Goal: Check status

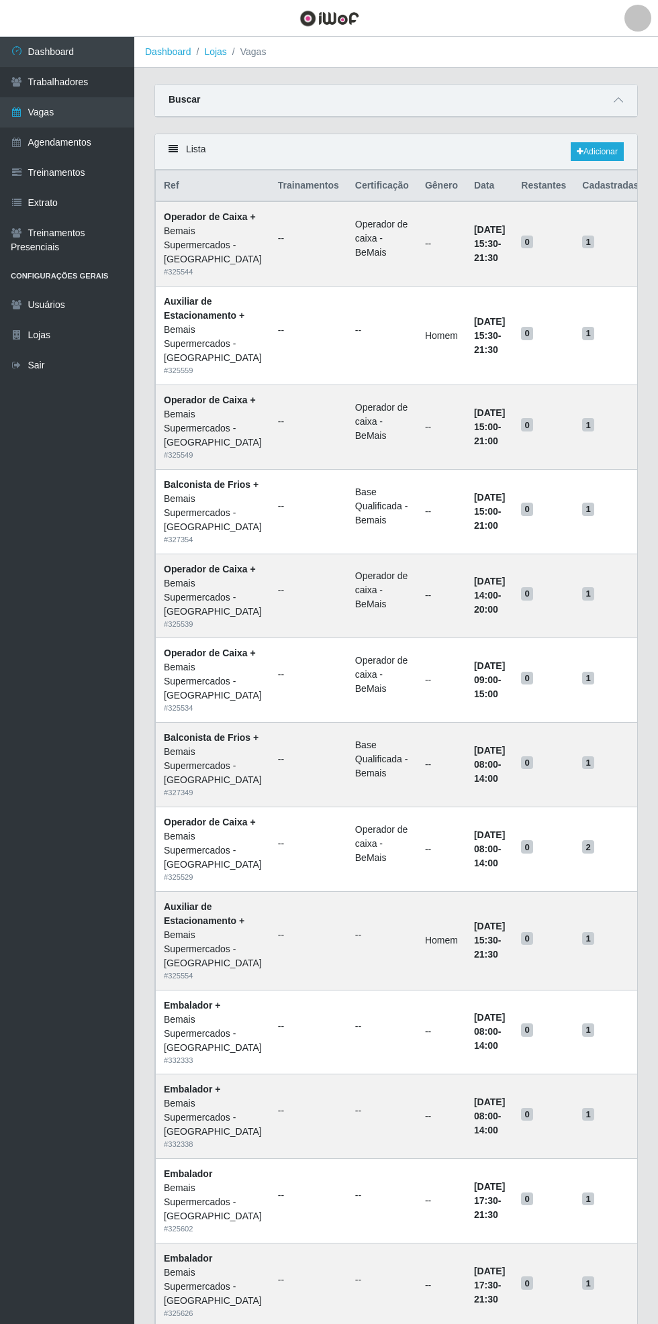
click at [93, 50] on link "Dashboard" at bounding box center [67, 52] width 134 height 30
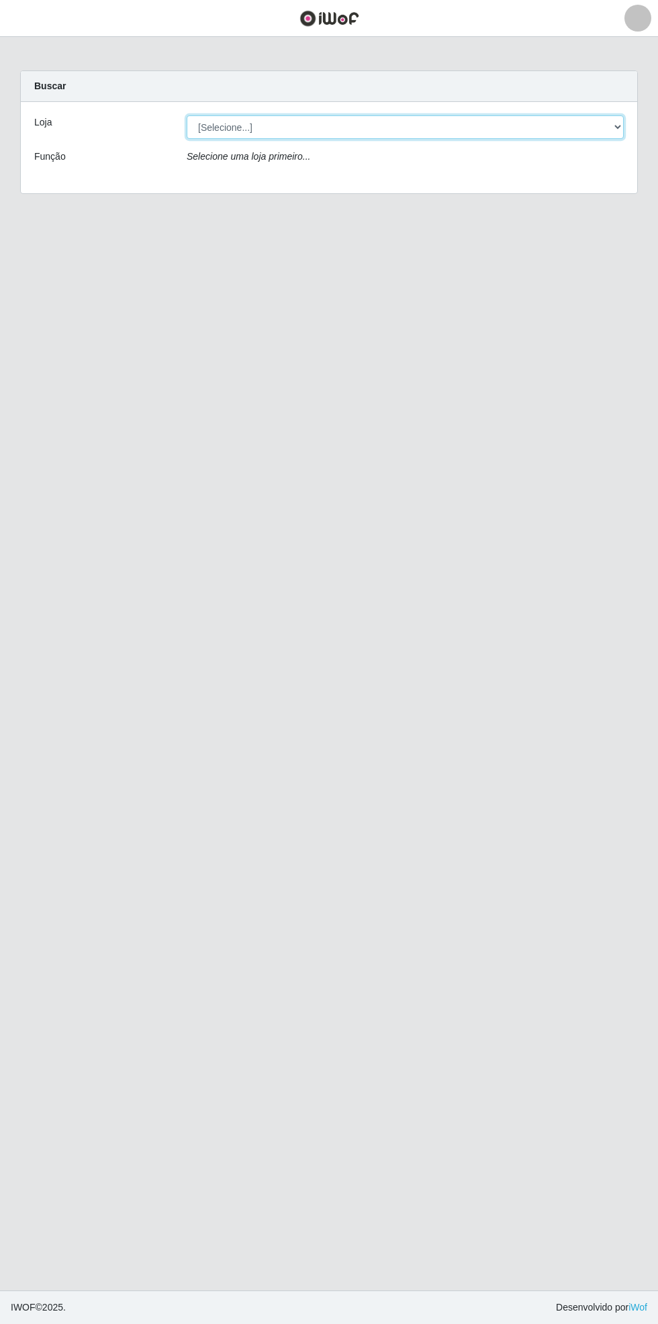
click at [612, 130] on select "[Selecione...] Bemais Supermercados - [GEOGRAPHIC_DATA]" at bounding box center [405, 126] width 437 height 23
select select "250"
click at [187, 115] on select "[Selecione...] Bemais Supermercados - [GEOGRAPHIC_DATA]" at bounding box center [405, 126] width 437 height 23
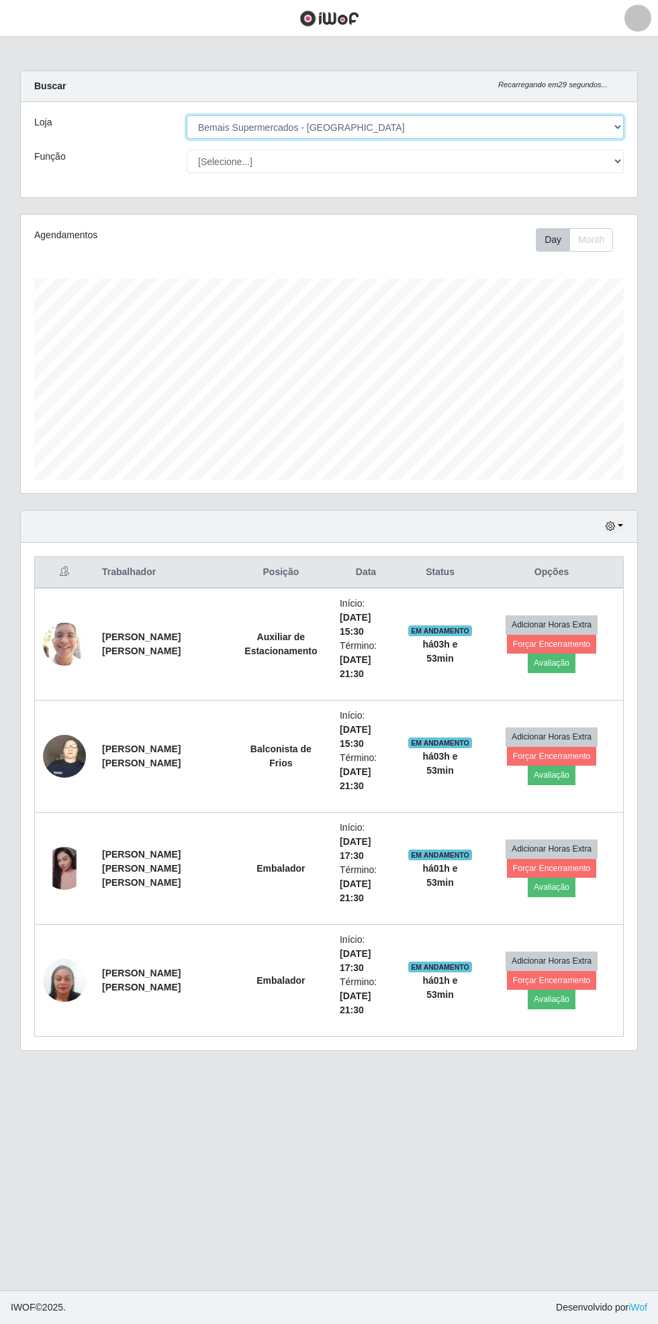
scroll to position [278, 616]
click at [615, 523] on button "button" at bounding box center [614, 526] width 19 height 15
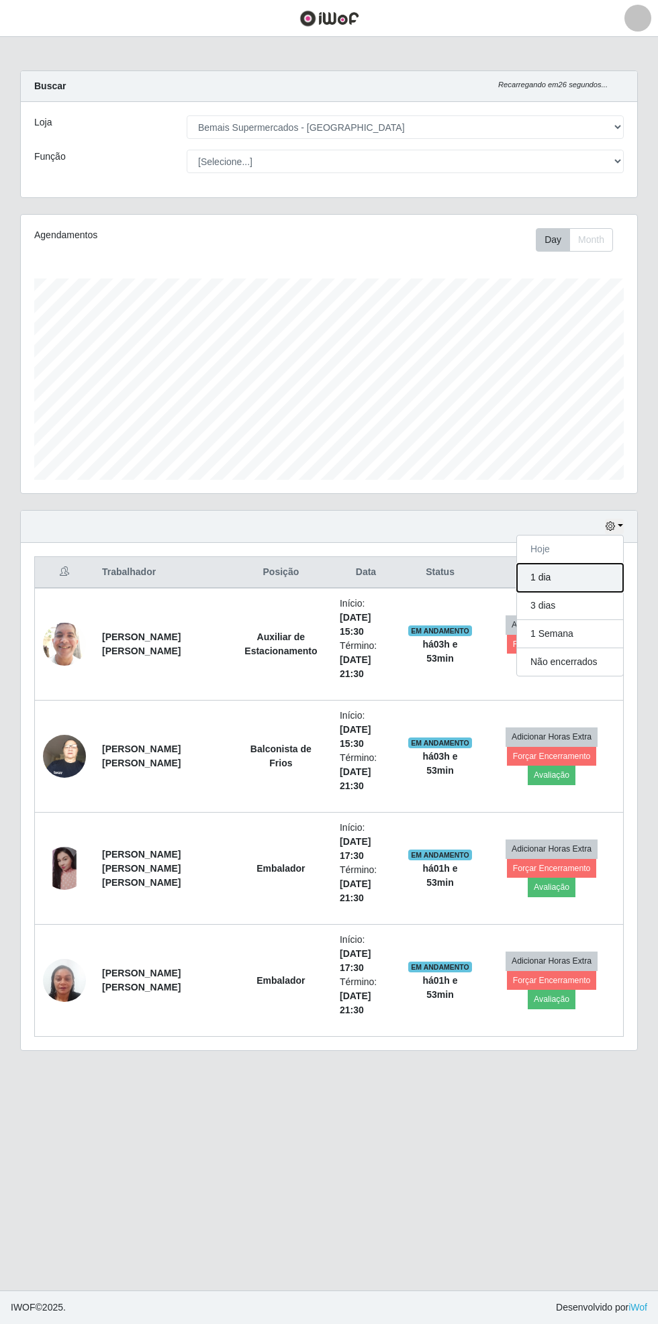
click at [595, 565] on button "1 dia" at bounding box center [570, 578] width 106 height 28
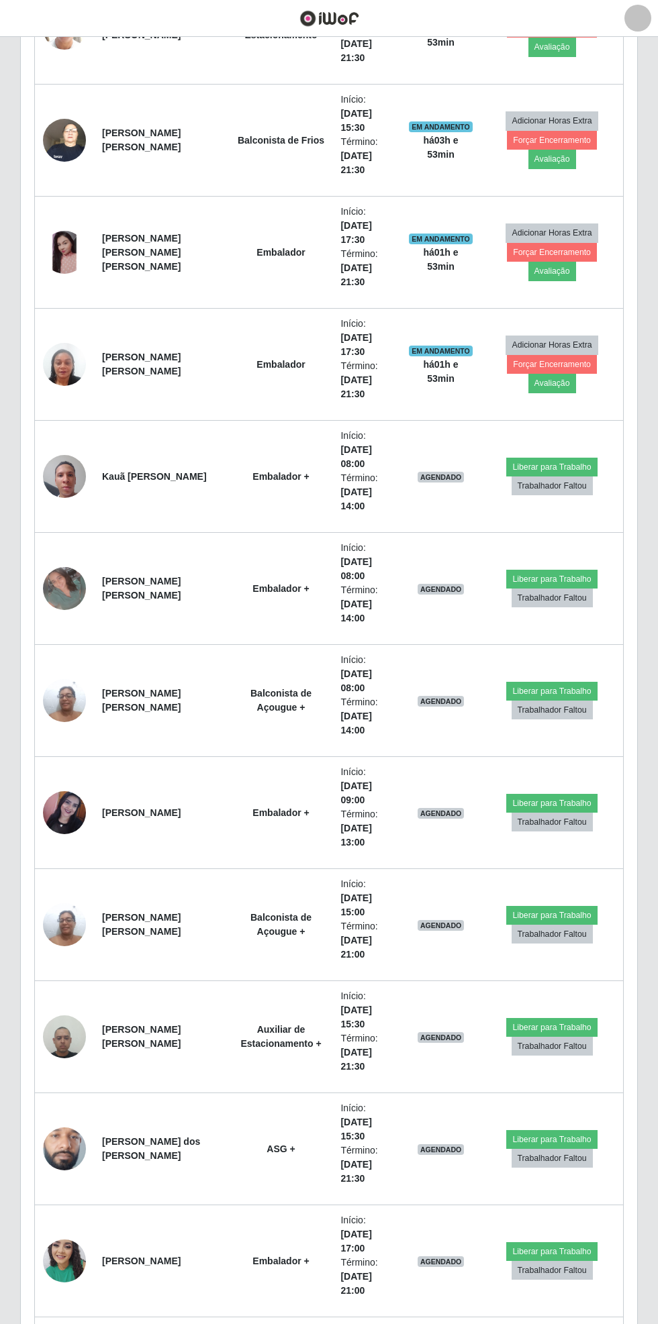
scroll to position [587, 0]
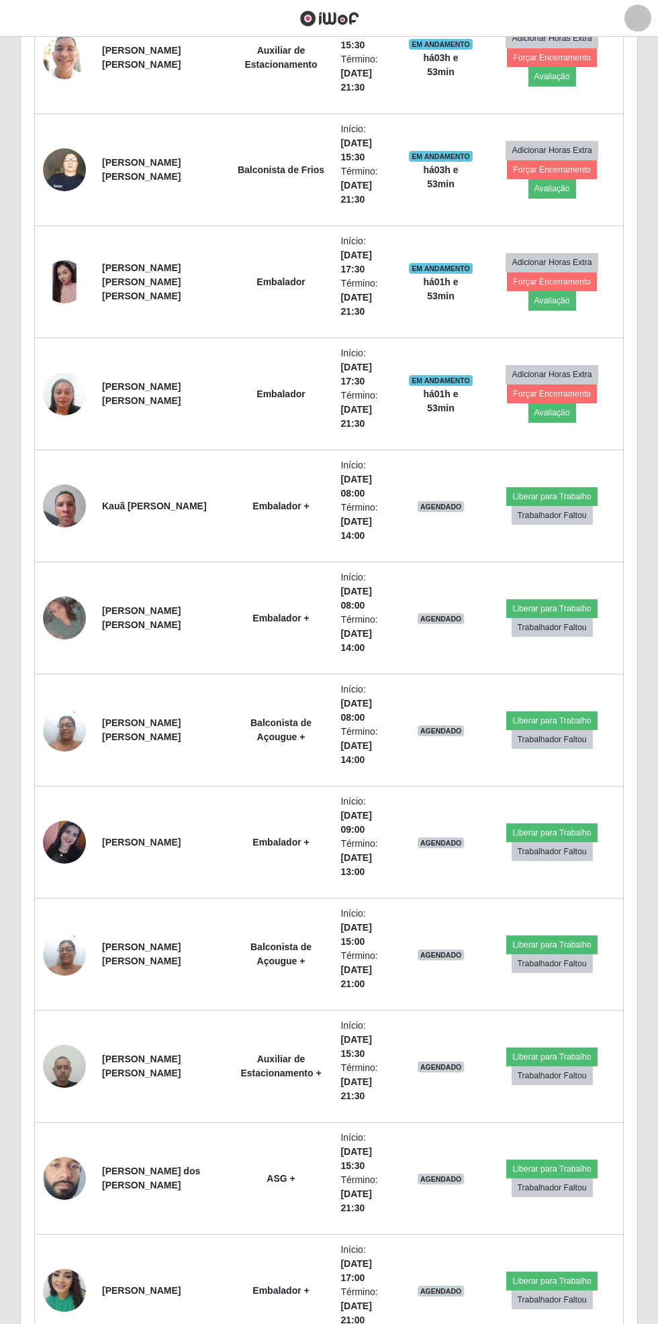
click at [365, 872] on li "Término: [DATE] 13:00" at bounding box center [366, 858] width 52 height 42
